Goal: Navigation & Orientation: Find specific page/section

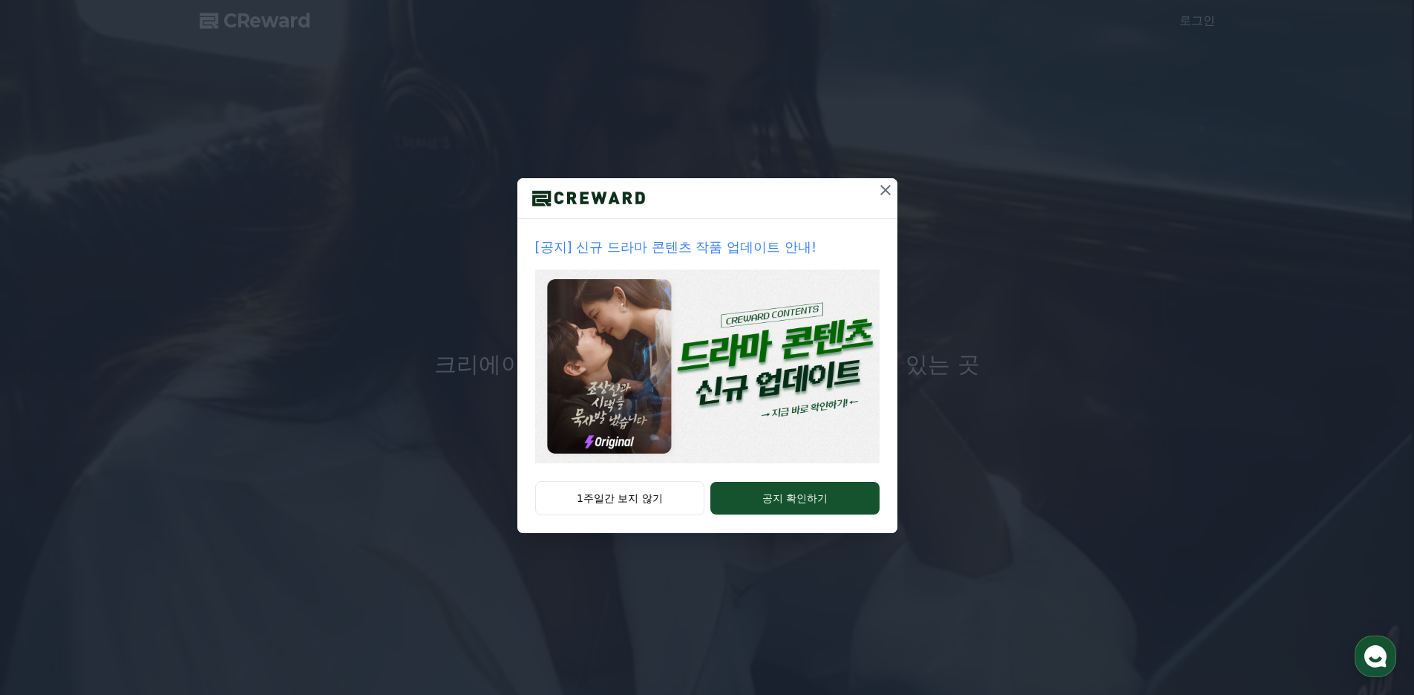
click at [889, 183] on icon at bounding box center [886, 190] width 18 height 18
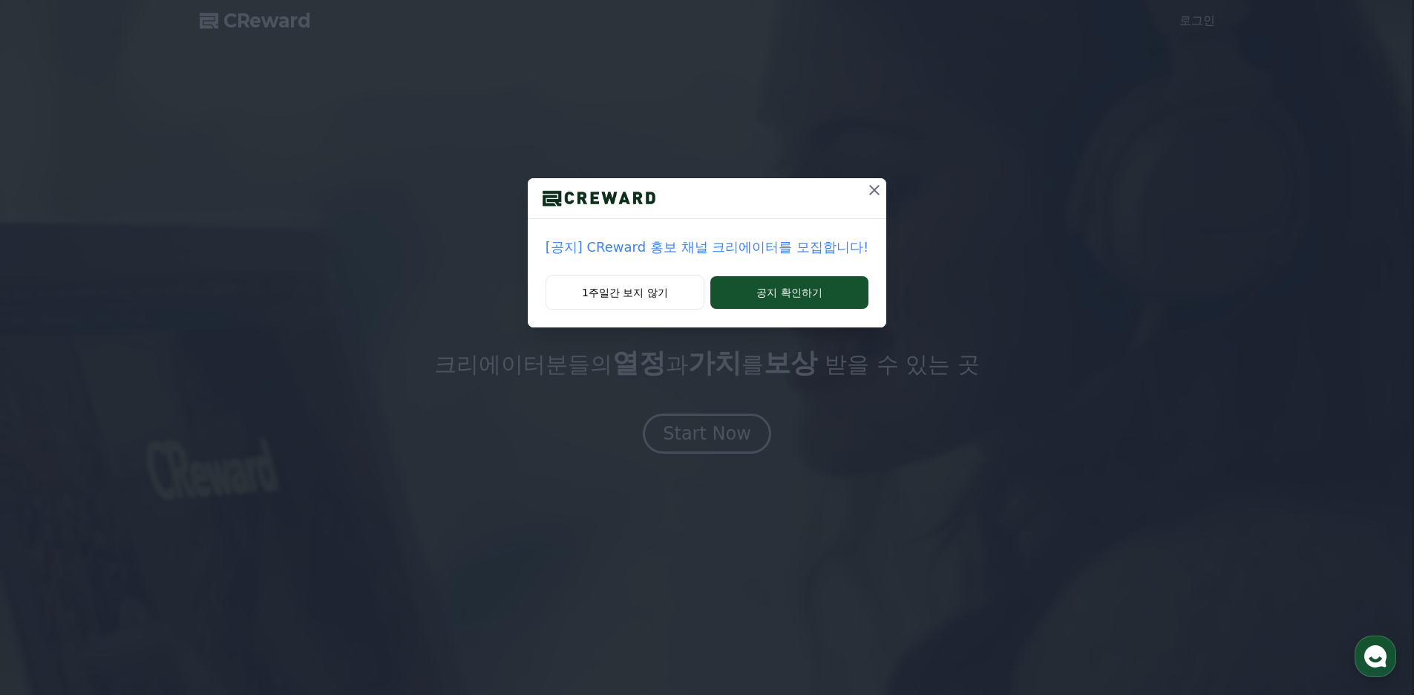
click at [866, 191] on icon at bounding box center [875, 190] width 18 height 18
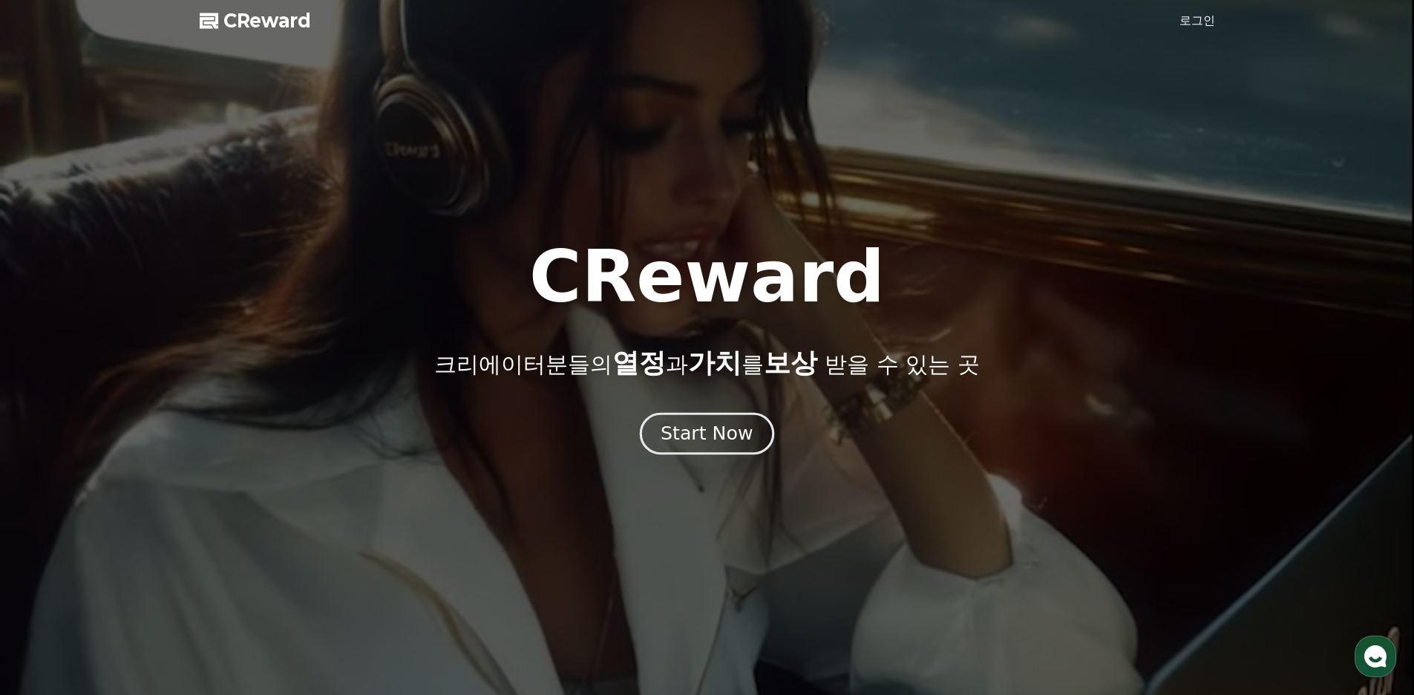
click at [697, 431] on div "Start Now" at bounding box center [707, 433] width 92 height 25
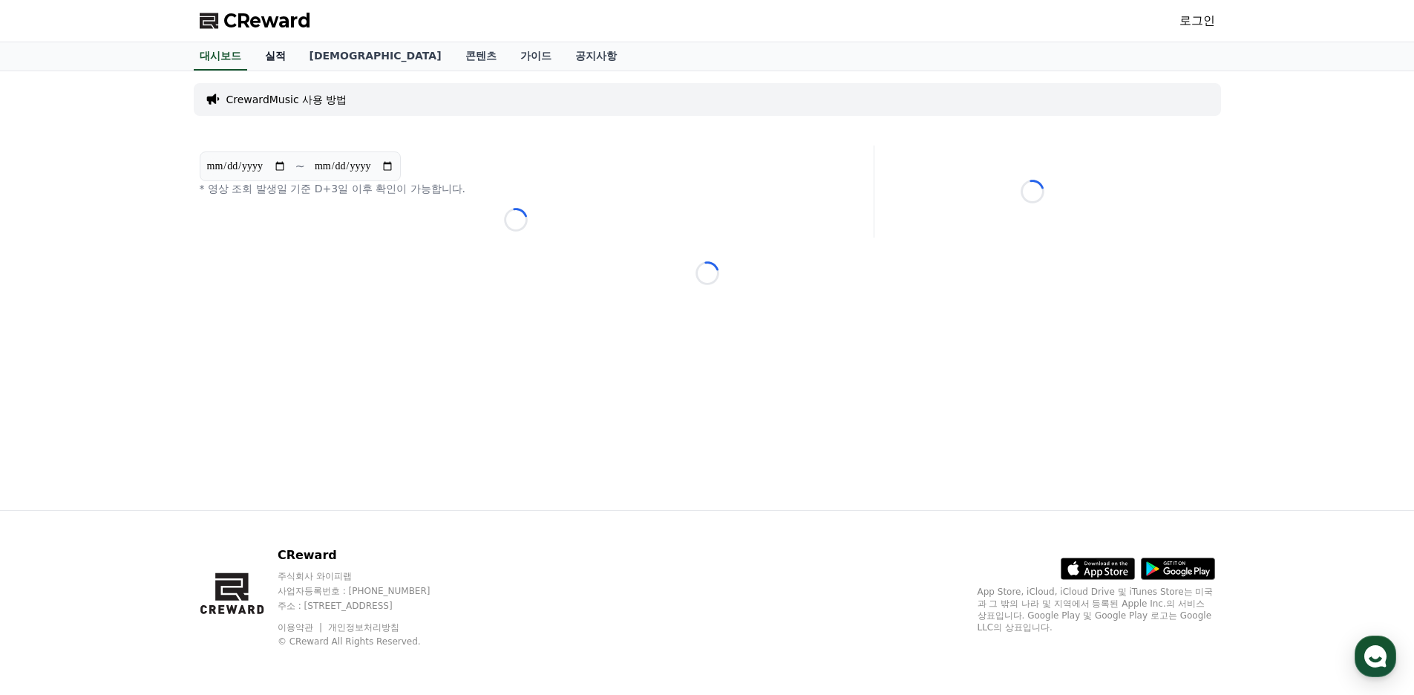
click at [278, 61] on link "실적" at bounding box center [275, 56] width 45 height 28
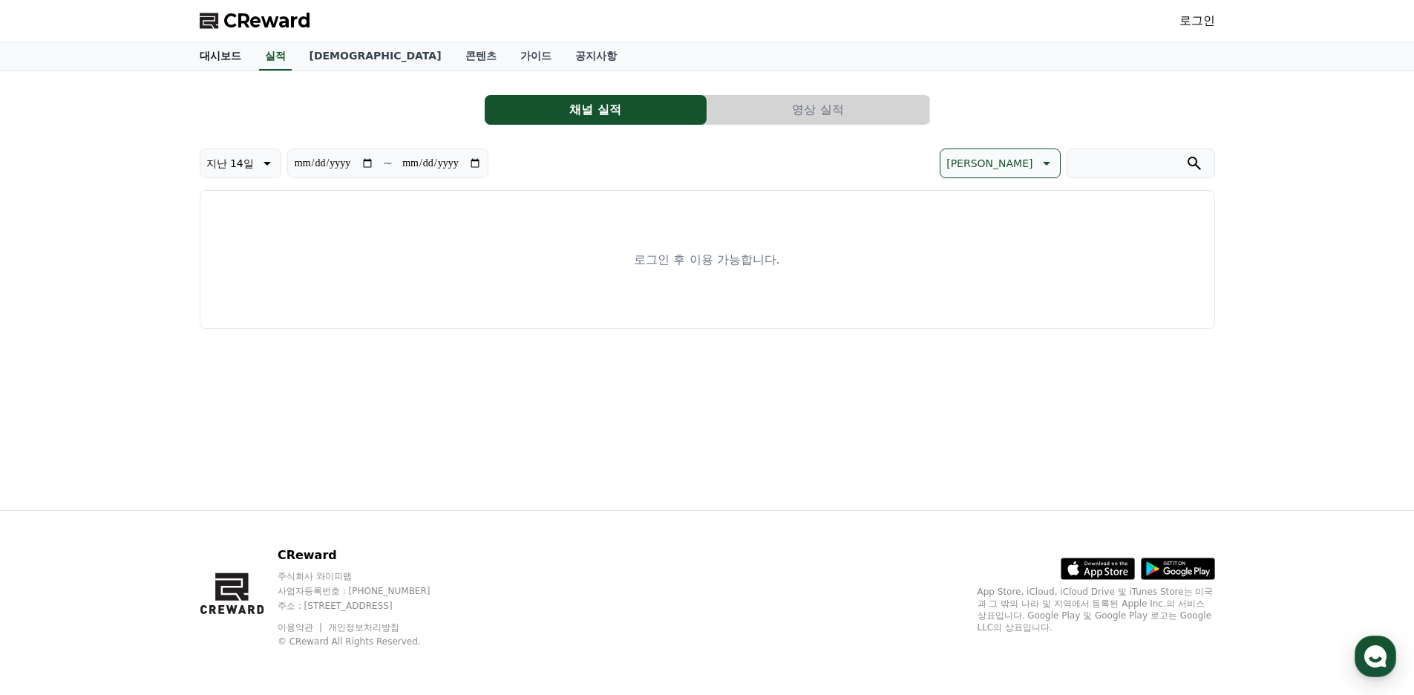
click at [236, 59] on link "대시보드" at bounding box center [220, 56] width 65 height 28
